Goal: Book appointment/travel/reservation

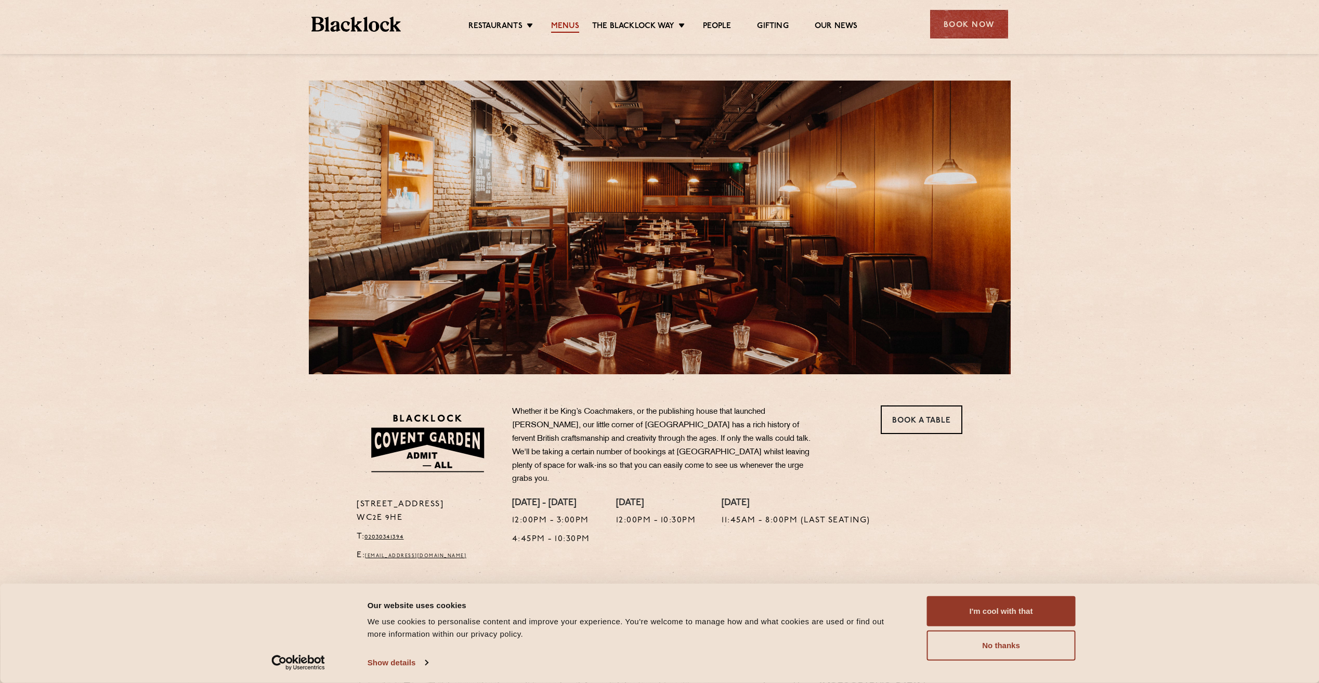
click at [571, 30] on link "Menus" at bounding box center [565, 26] width 28 height 11
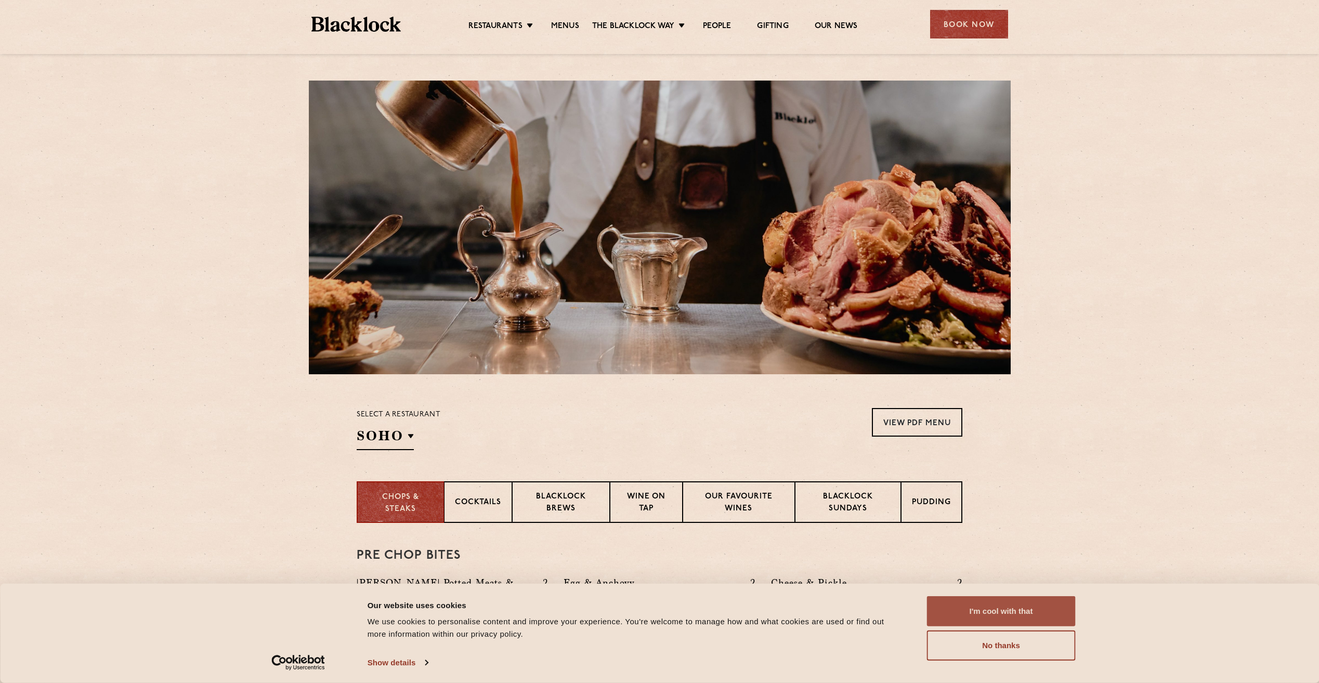
click at [1048, 610] on button "I'm cool with that" at bounding box center [1001, 611] width 149 height 30
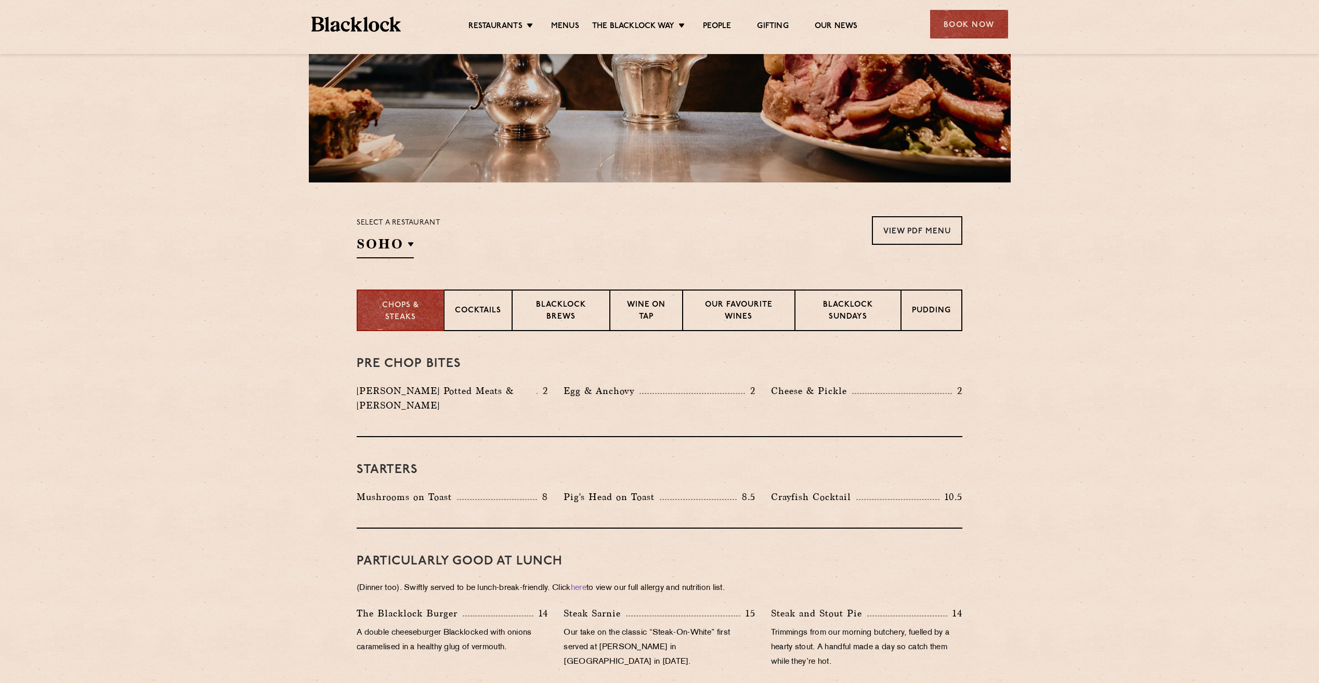
scroll to position [156, 0]
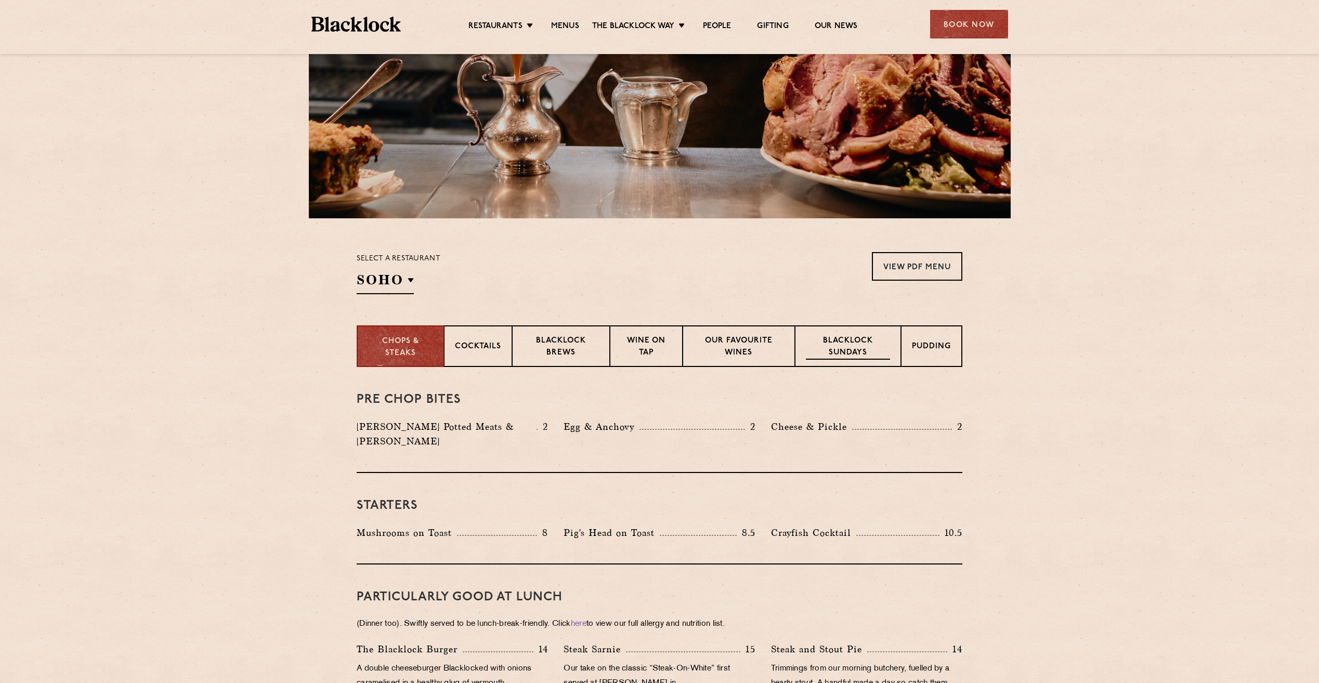
click at [849, 342] on p "Blacklock Sundays" at bounding box center [848, 347] width 84 height 24
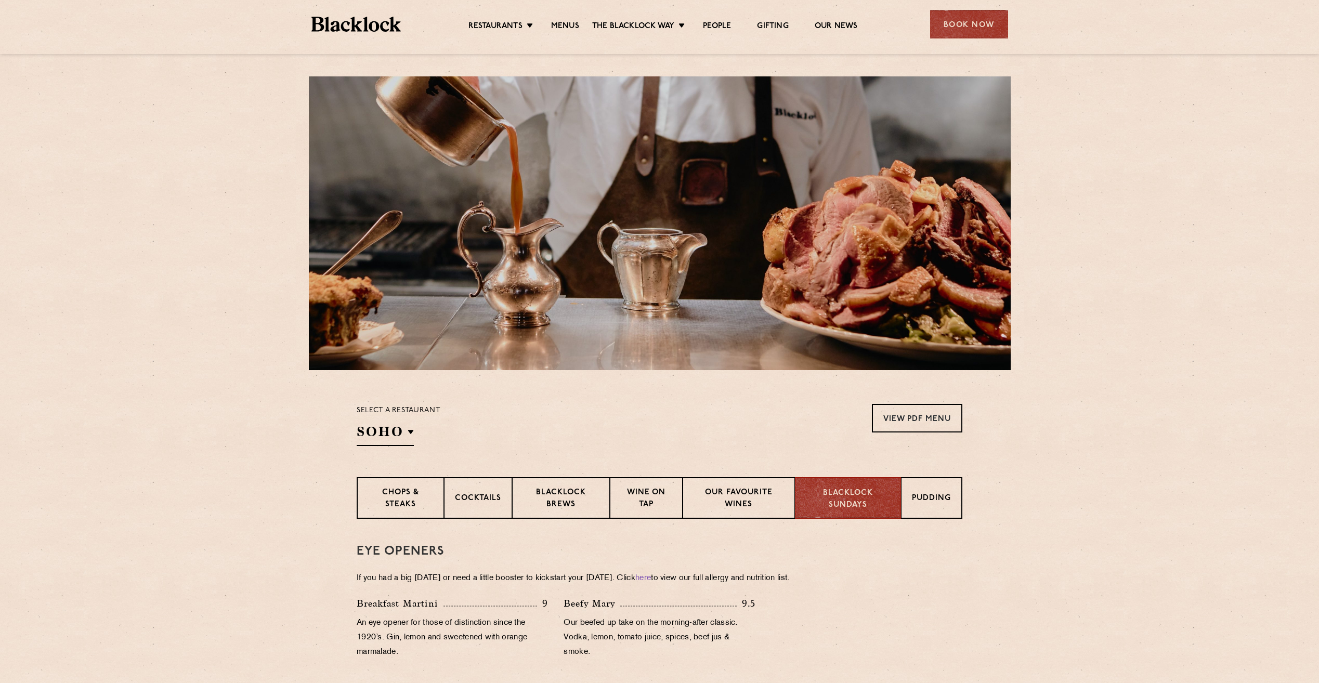
scroll to position [0, 0]
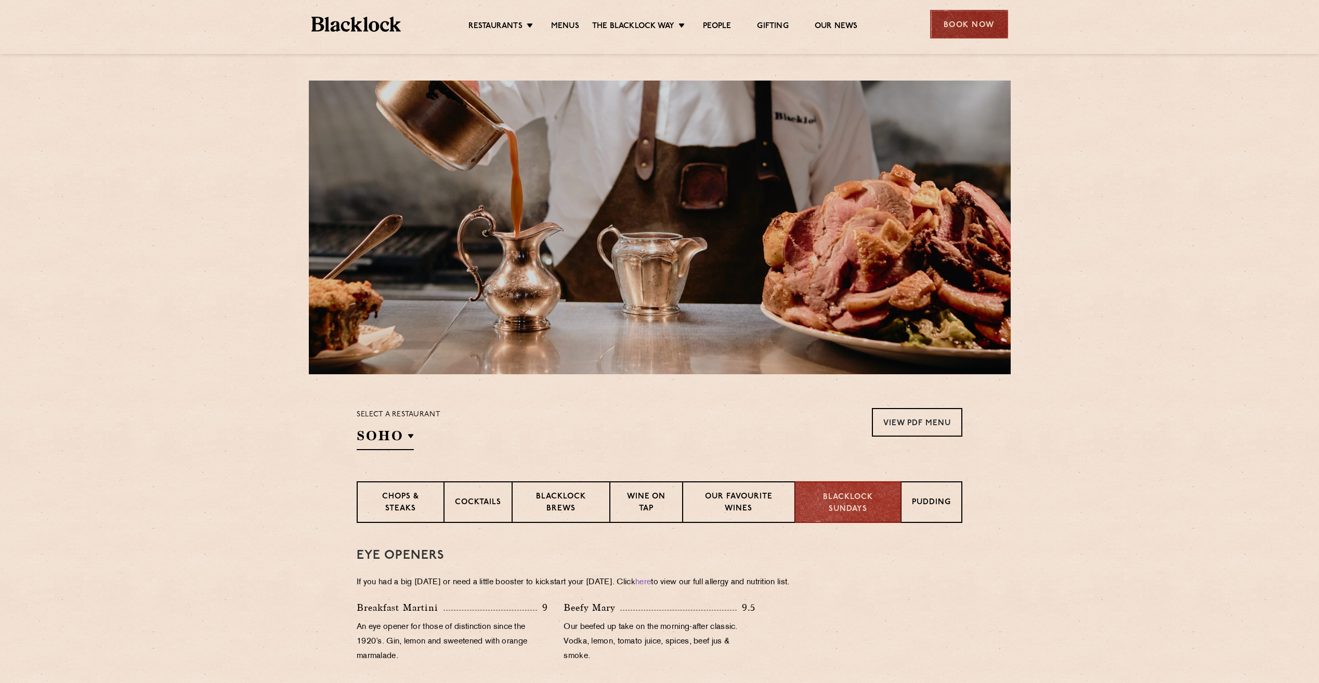
click at [992, 27] on div "Book Now" at bounding box center [969, 24] width 78 height 29
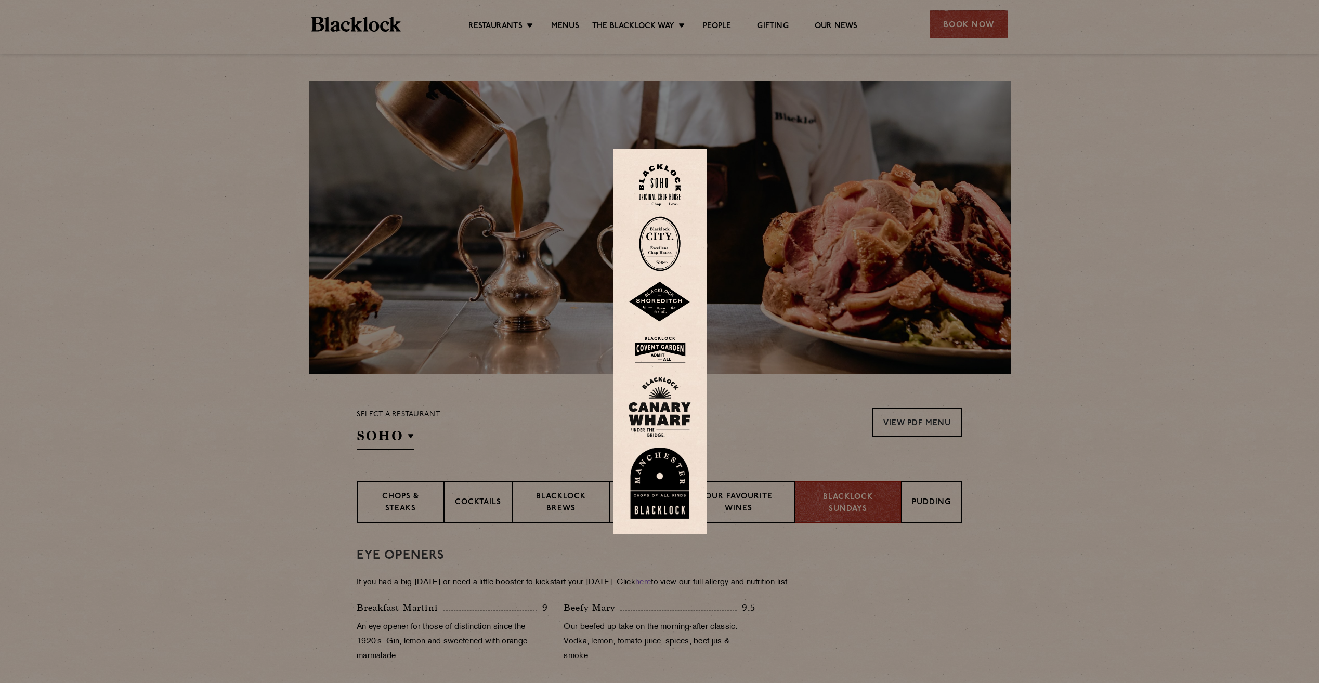
click at [674, 342] on img at bounding box center [660, 350] width 62 height 34
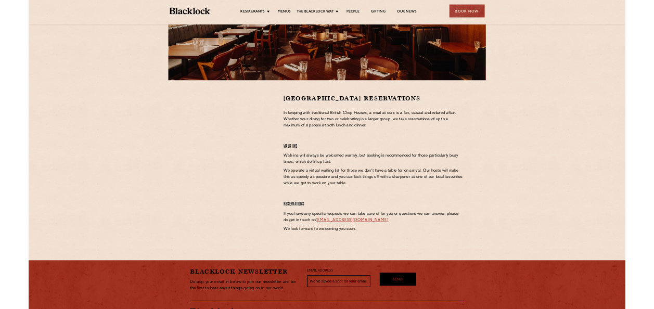
scroll to position [208, 0]
